Goal: Go to known website: Access a specific website the user already knows

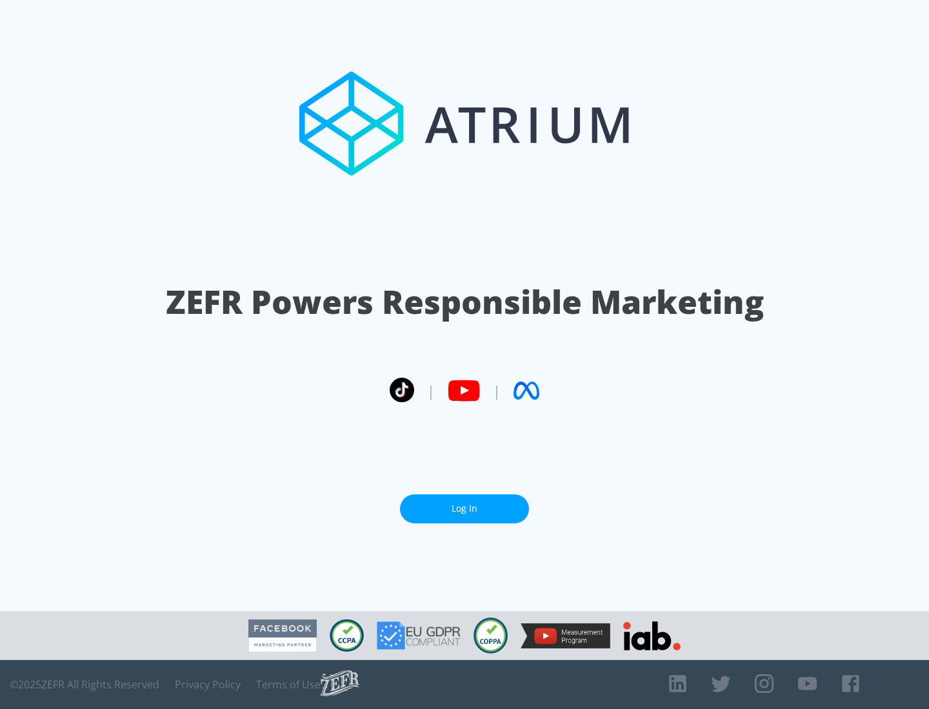
click at [464, 509] on link "Log In" at bounding box center [464, 509] width 129 height 29
